Goal: Transaction & Acquisition: Purchase product/service

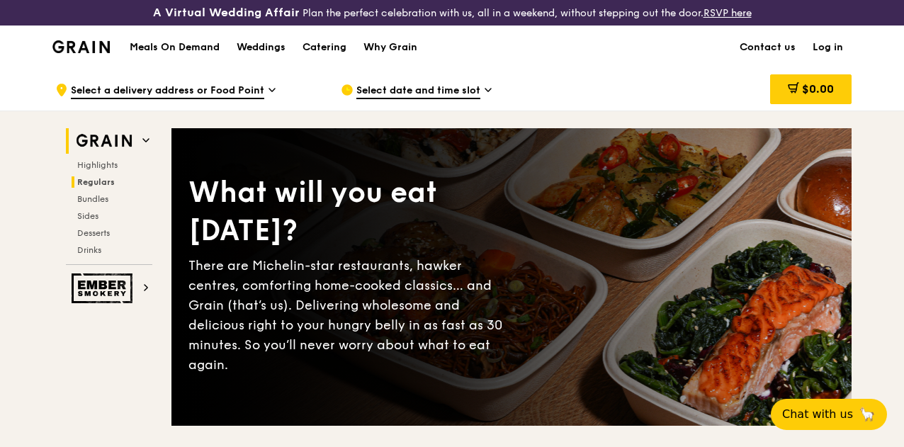
click at [108, 187] on span "Regulars" at bounding box center [96, 182] width 38 height 10
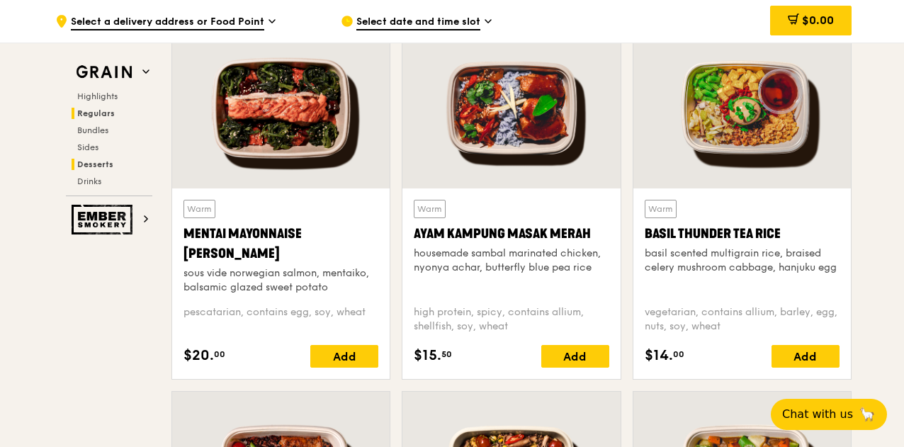
click at [109, 164] on span "Desserts" at bounding box center [95, 164] width 36 height 10
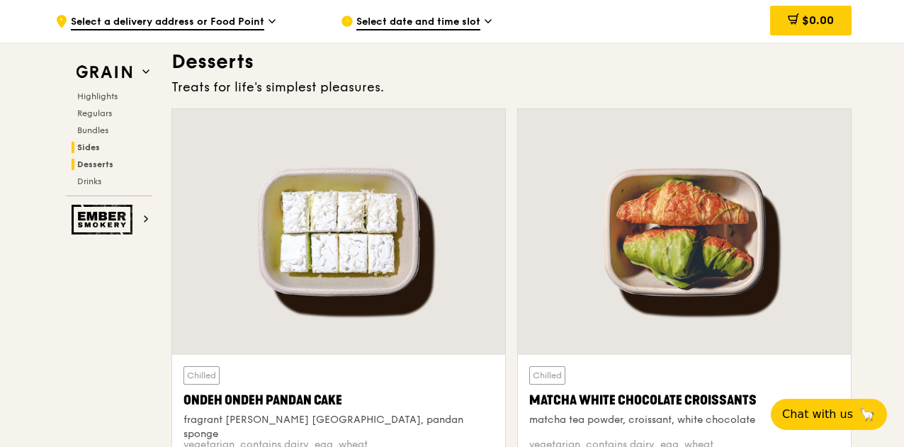
click at [94, 147] on span "Sides" at bounding box center [88, 147] width 23 height 10
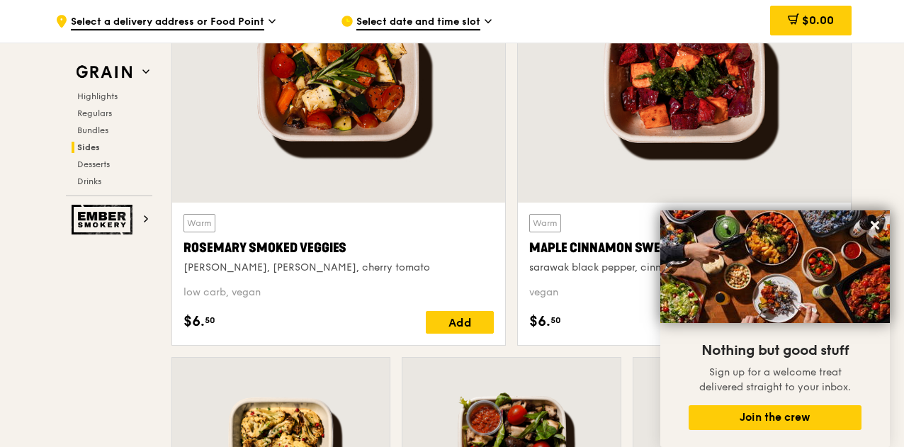
scroll to position [3417, 0]
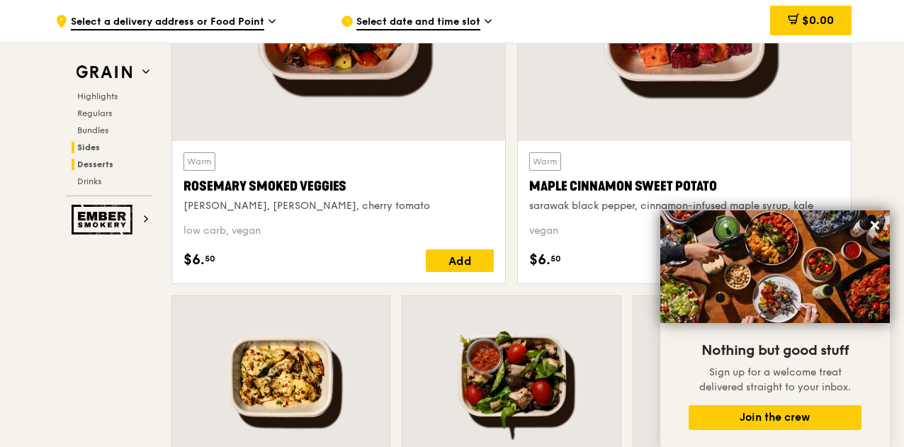
click at [103, 164] on span "Desserts" at bounding box center [95, 164] width 36 height 10
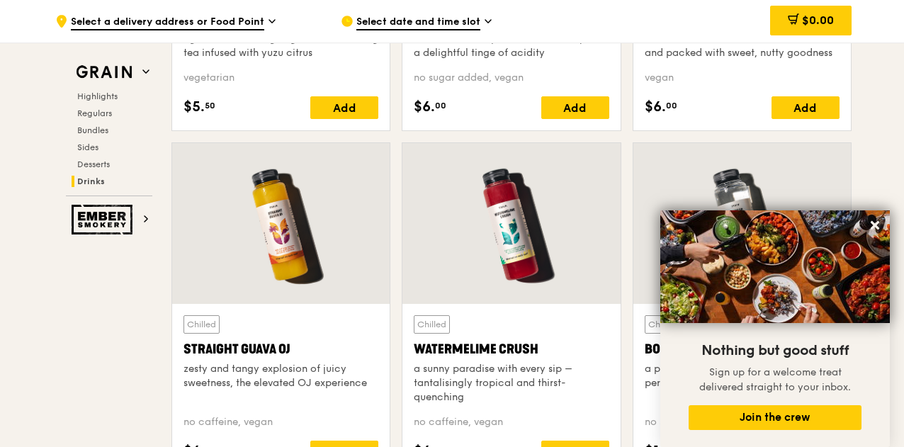
scroll to position [5927, 0]
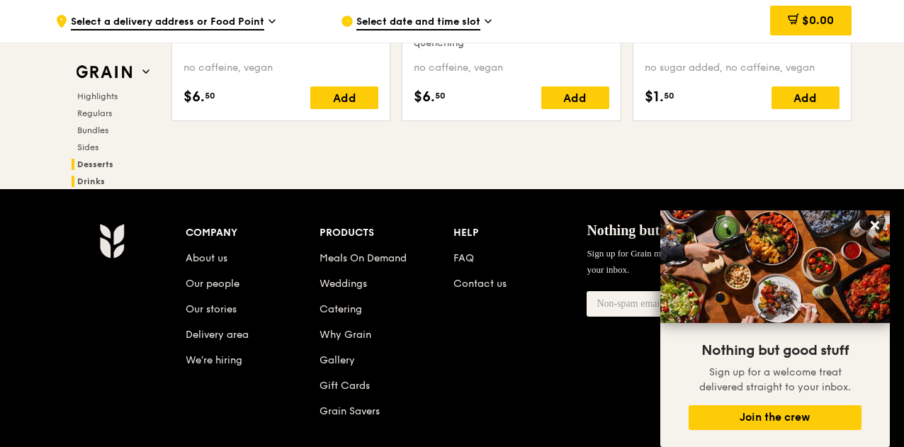
click at [121, 165] on h2 "Desserts" at bounding box center [112, 164] width 81 height 11
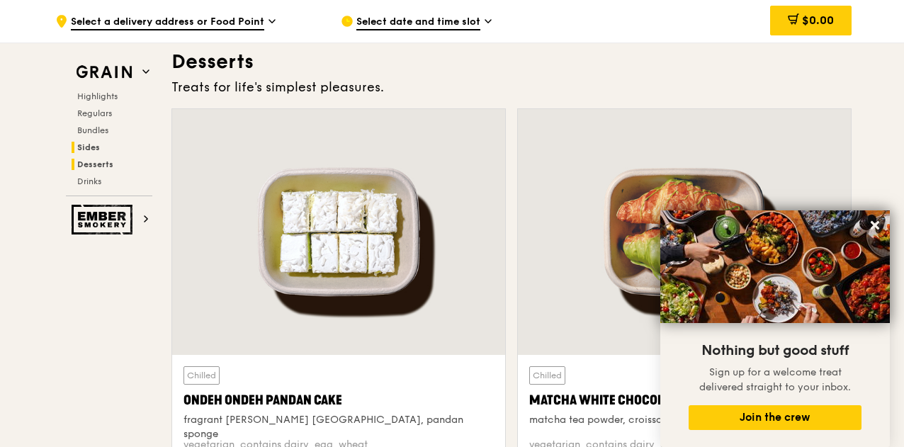
click at [96, 150] on span "Sides" at bounding box center [88, 147] width 23 height 10
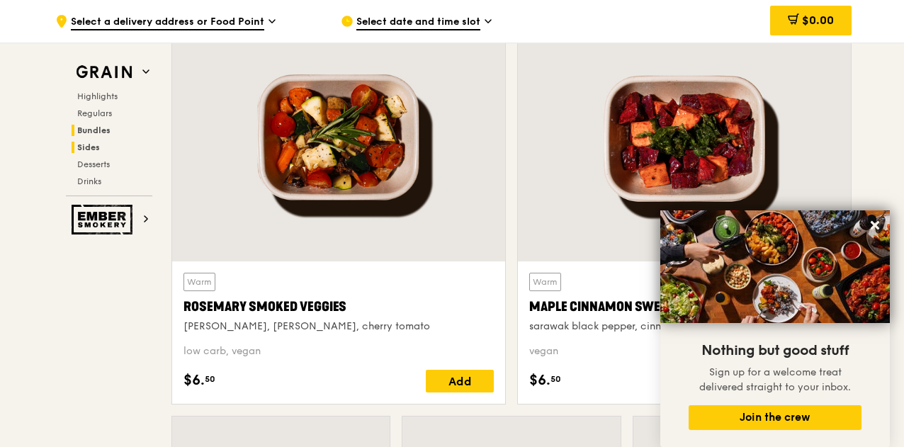
click at [95, 133] on span "Bundles" at bounding box center [93, 130] width 33 height 10
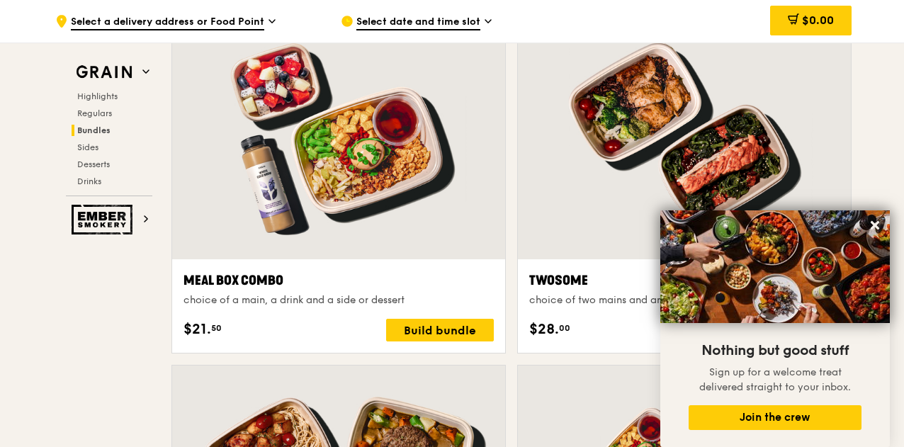
scroll to position [2160, 0]
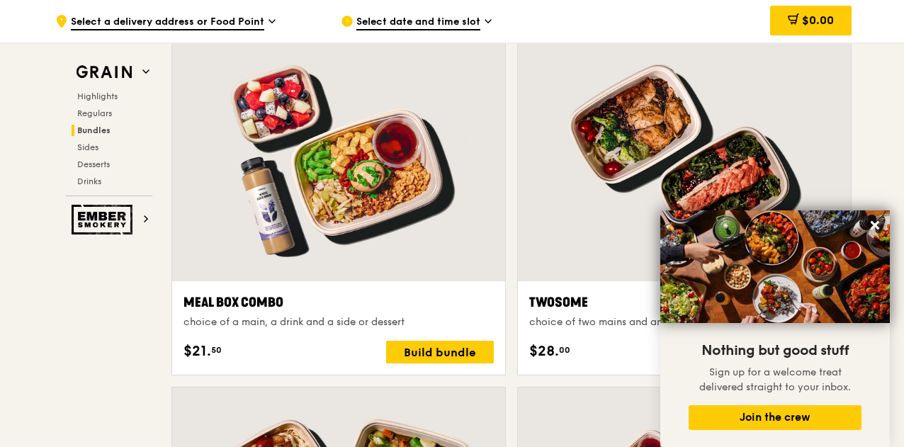
click at [113, 133] on h2 "Bundles" at bounding box center [112, 130] width 81 height 11
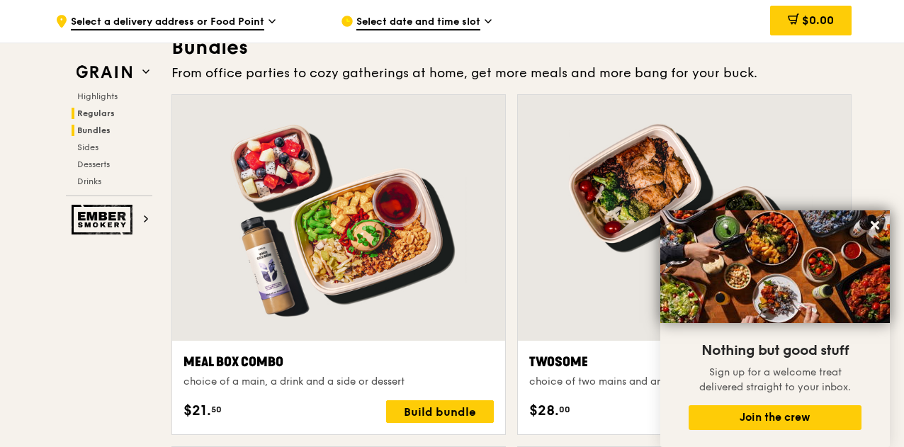
scroll to position [2089, 0]
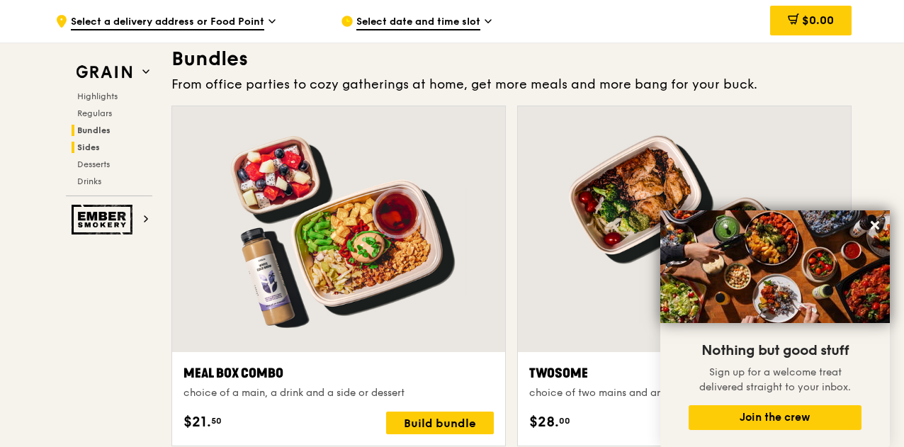
click at [101, 145] on h2 "Sides" at bounding box center [112, 147] width 81 height 11
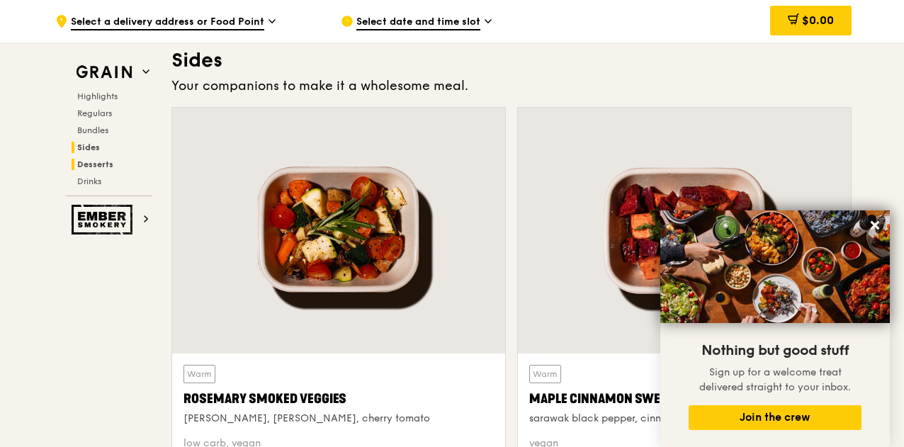
click at [101, 162] on span "Desserts" at bounding box center [95, 164] width 36 height 10
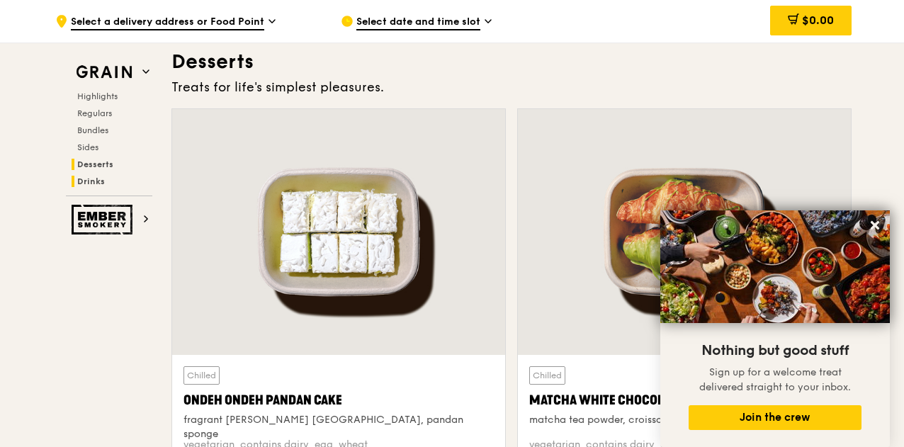
click at [102, 176] on span "Drinks" at bounding box center [91, 181] width 28 height 10
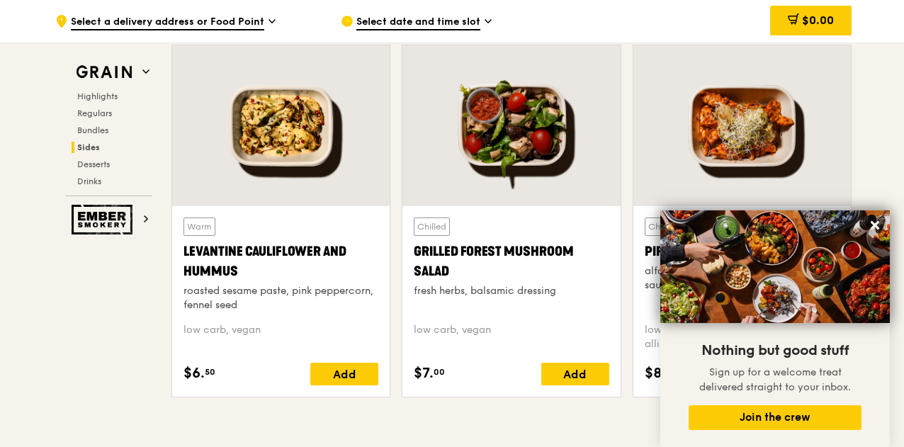
scroll to position [3599, 0]
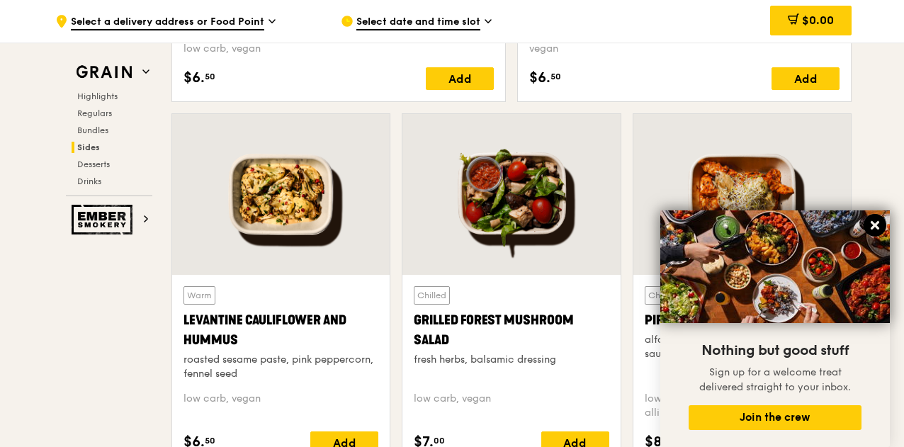
click at [879, 227] on icon at bounding box center [875, 225] width 13 height 13
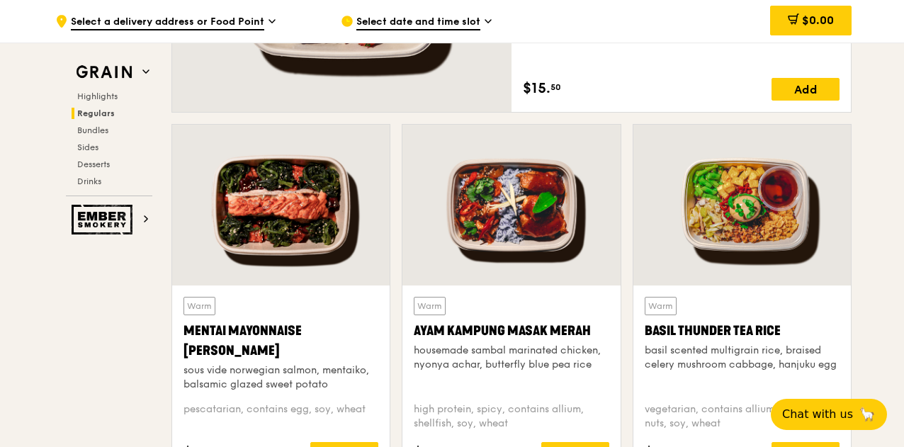
scroll to position [943, 0]
